Goal: Download file/media

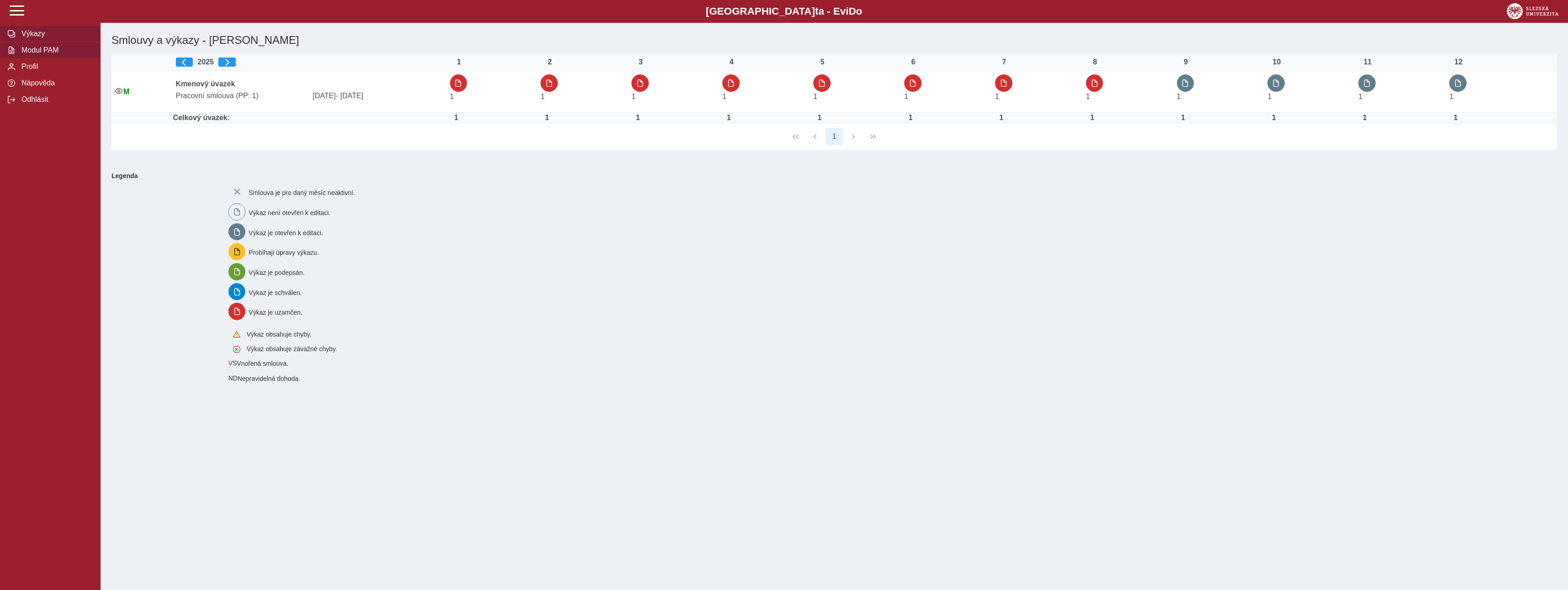
click at [41, 54] on span "Modul PAM" at bounding box center [56, 50] width 74 height 9
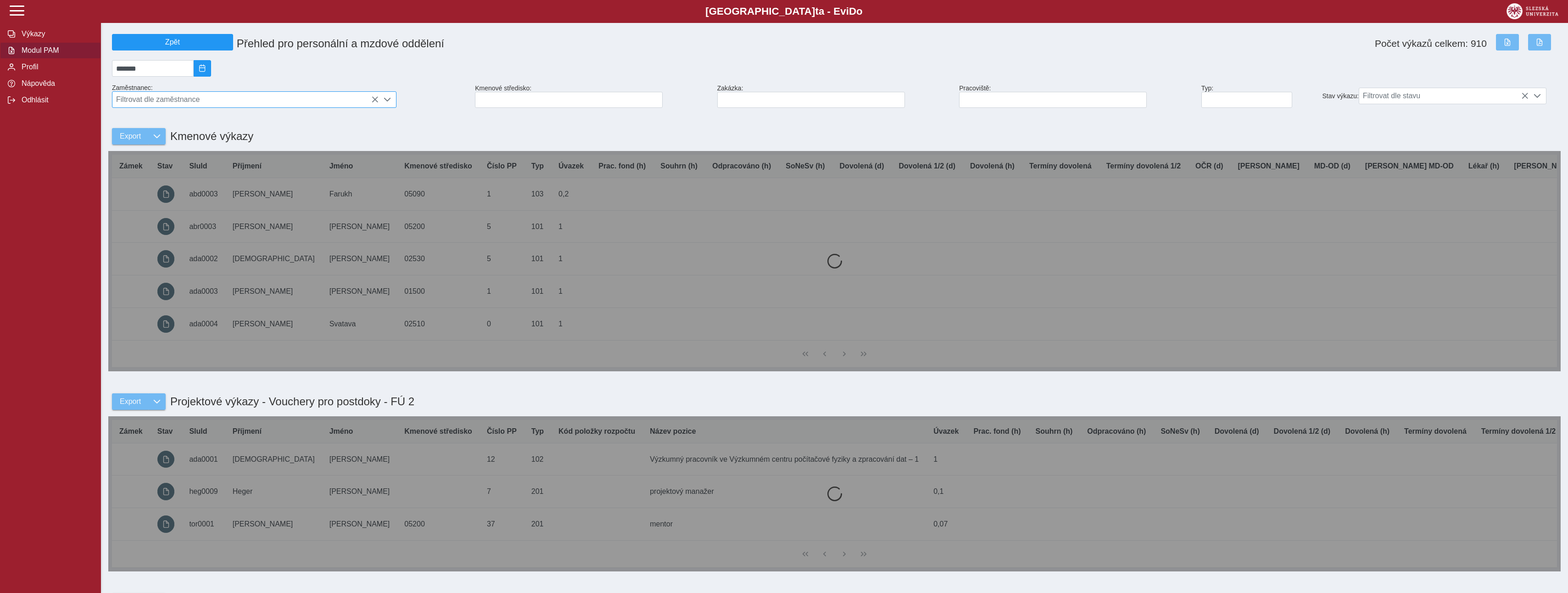
click at [164, 102] on span "Filtrovat dle zaměstnance" at bounding box center [245, 100] width 266 height 16
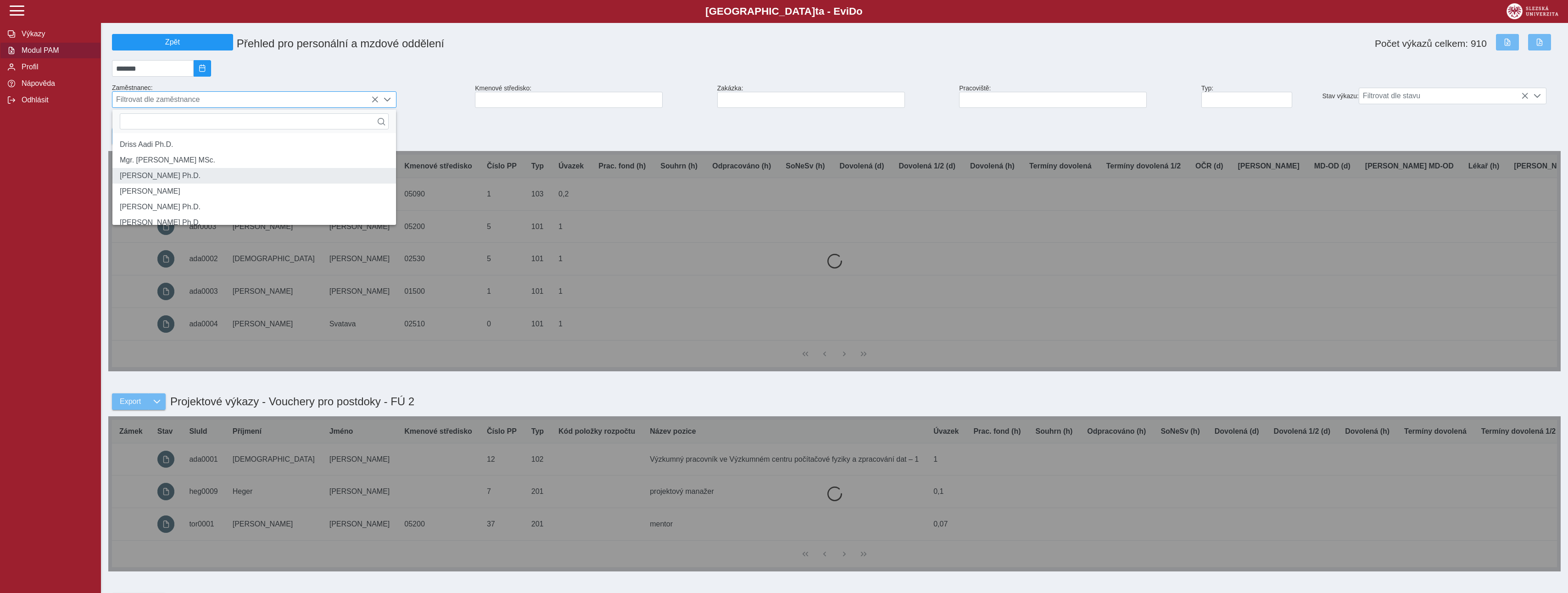
click at [179, 181] on li "[PERSON_NAME] Ph.D." at bounding box center [254, 176] width 284 height 16
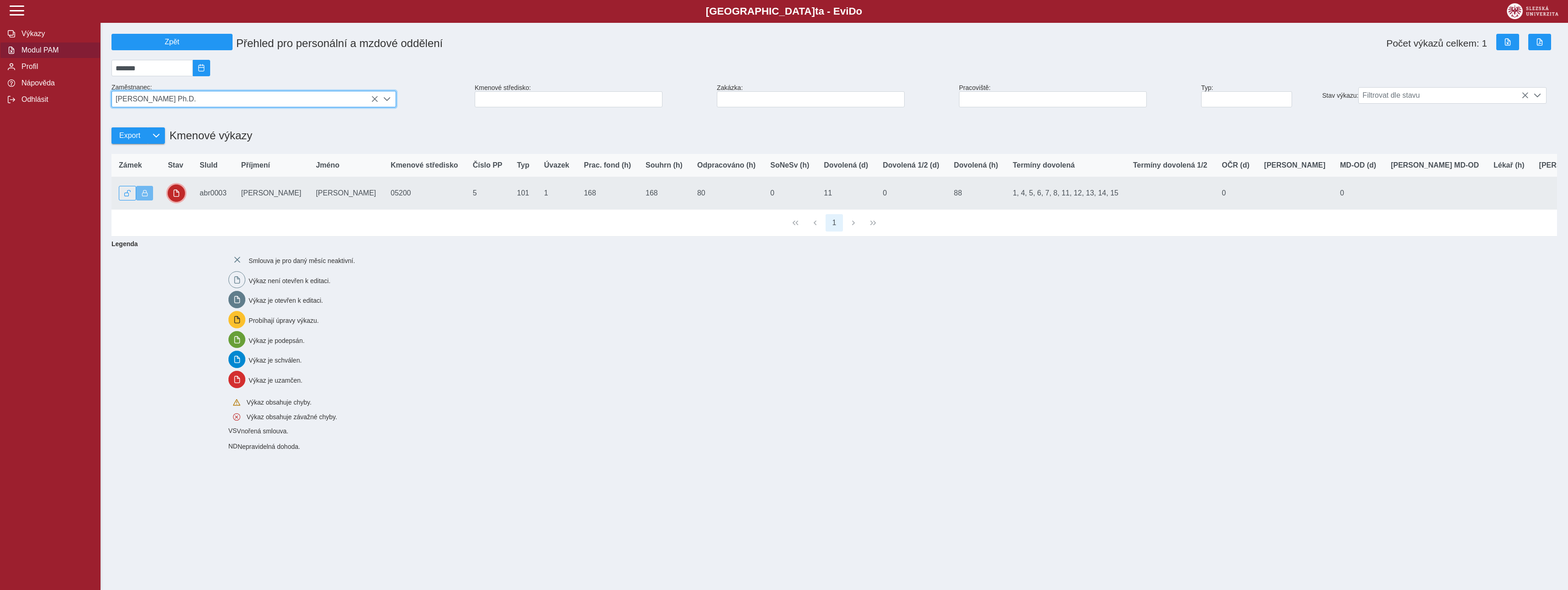
click at [179, 197] on span "button" at bounding box center [177, 193] width 7 height 7
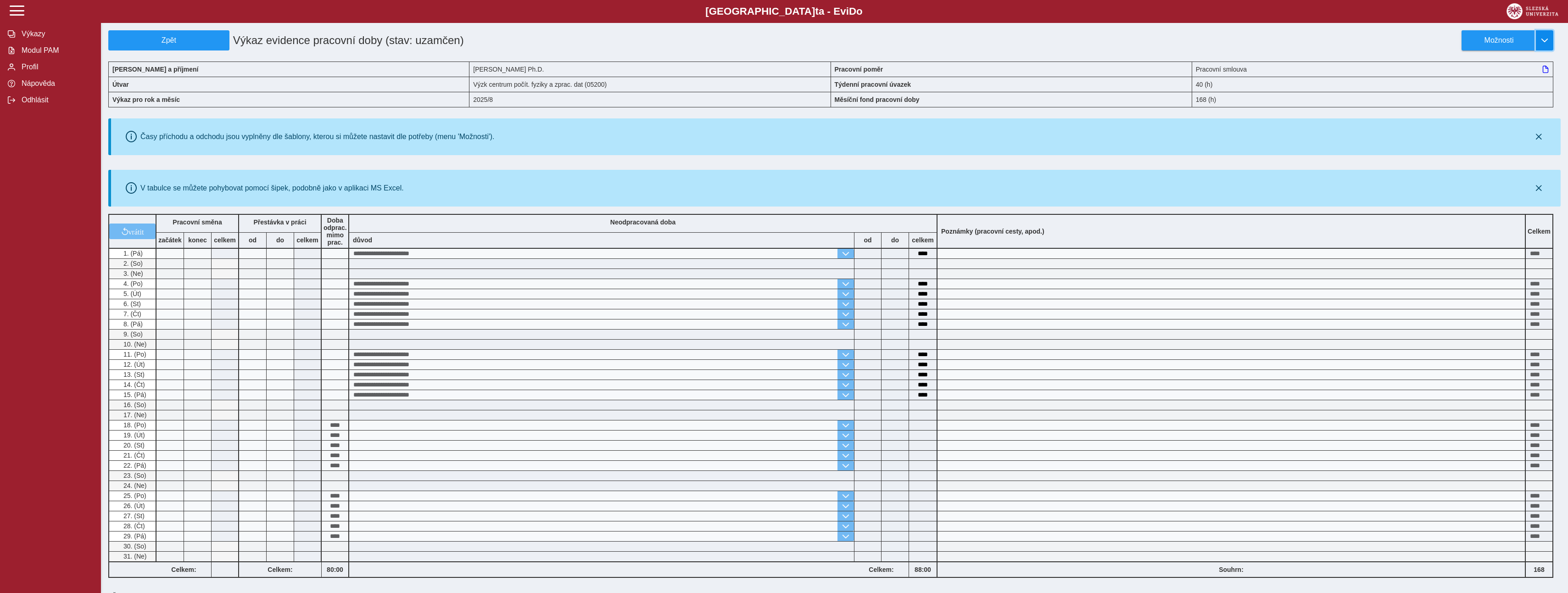
click at [1541, 42] on span "button" at bounding box center [1544, 40] width 7 height 7
click at [1489, 80] on span "Stáhnout PDF" at bounding box center [1503, 80] width 46 height 7
